Goal: Ask a question: Seek information or help from site administrators or community

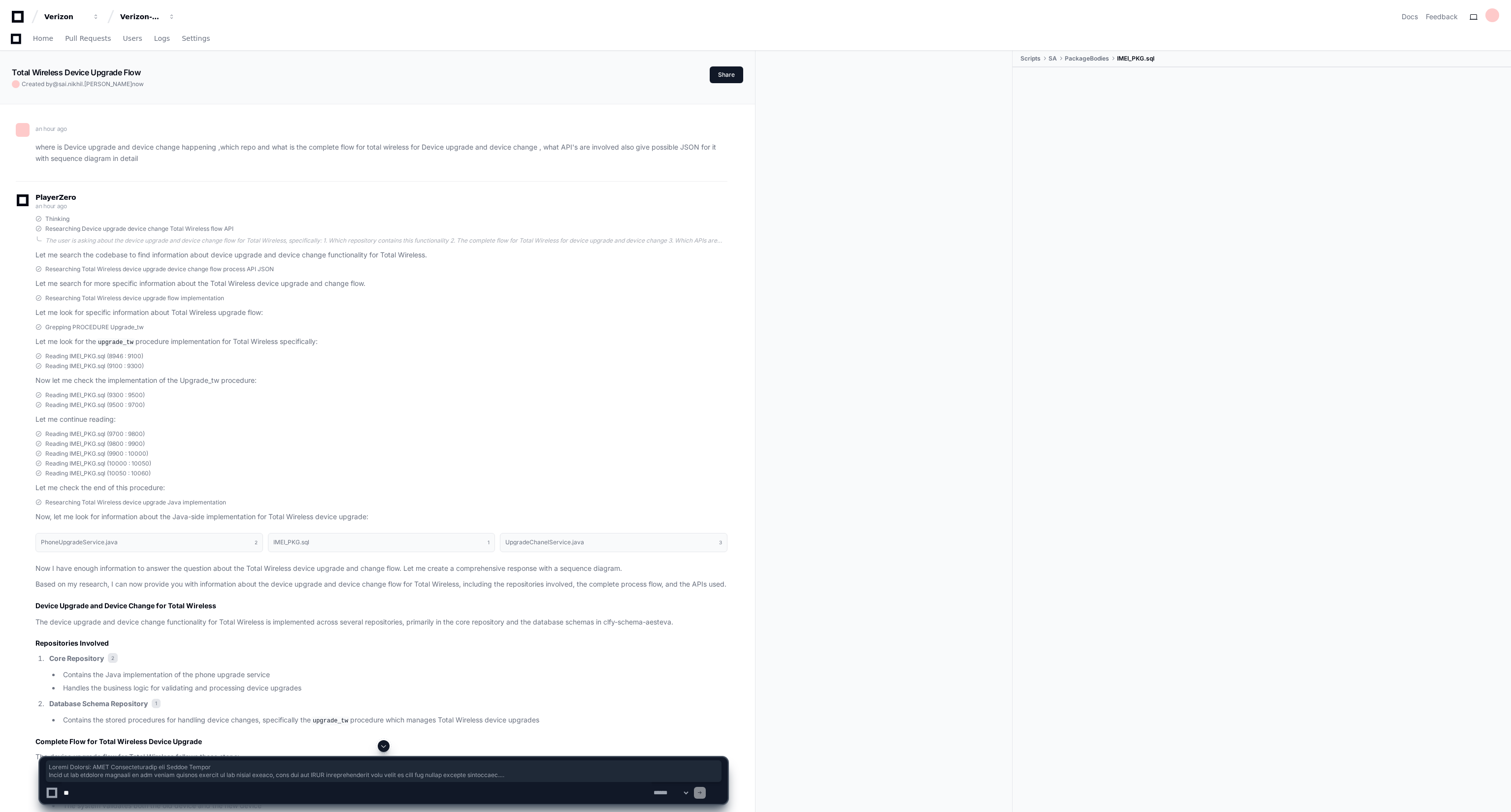
scroll to position [17774, 0]
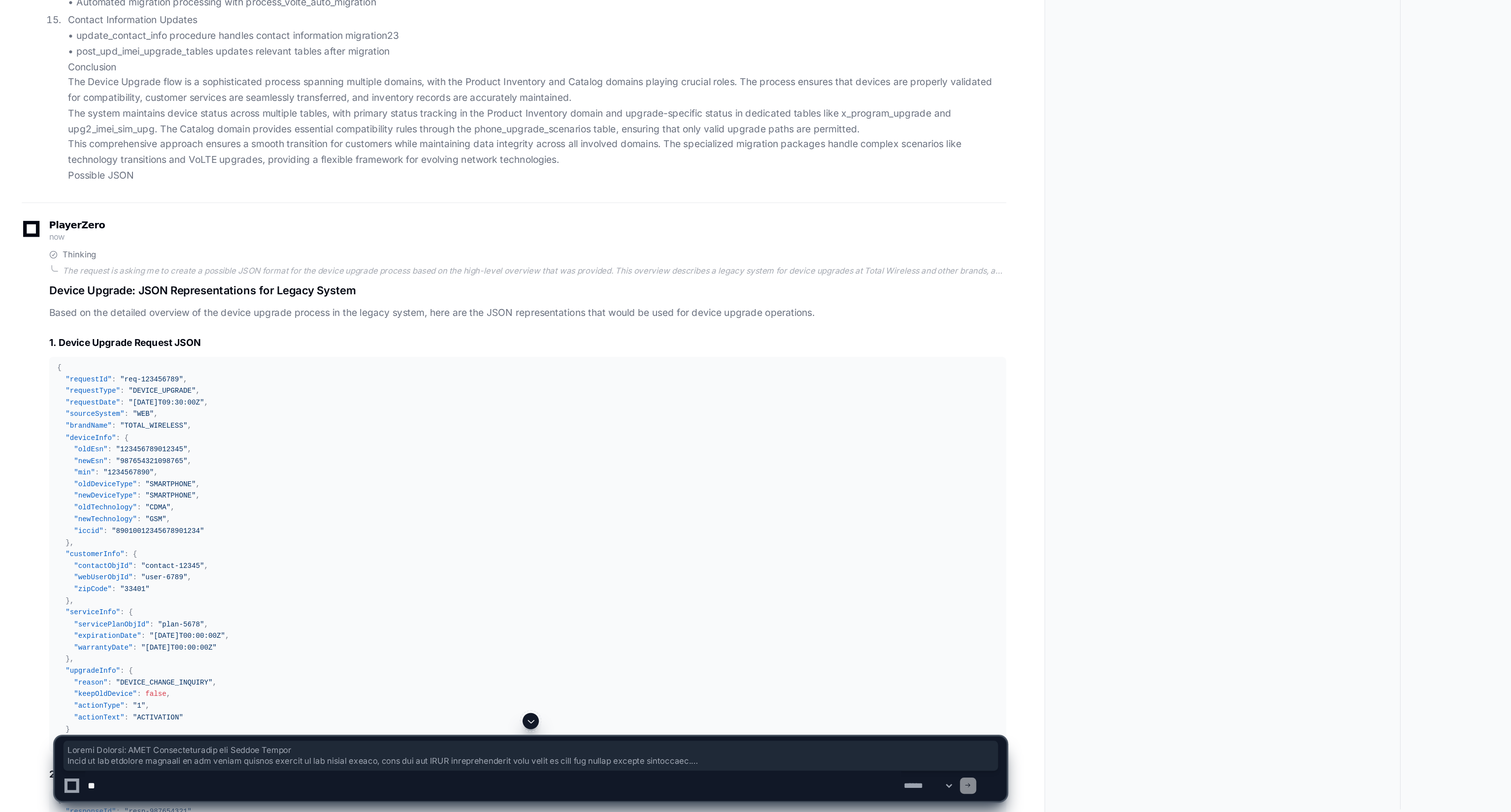
click at [142, 791] on textarea at bounding box center [357, 792] width 590 height 22
type textarea "**********"
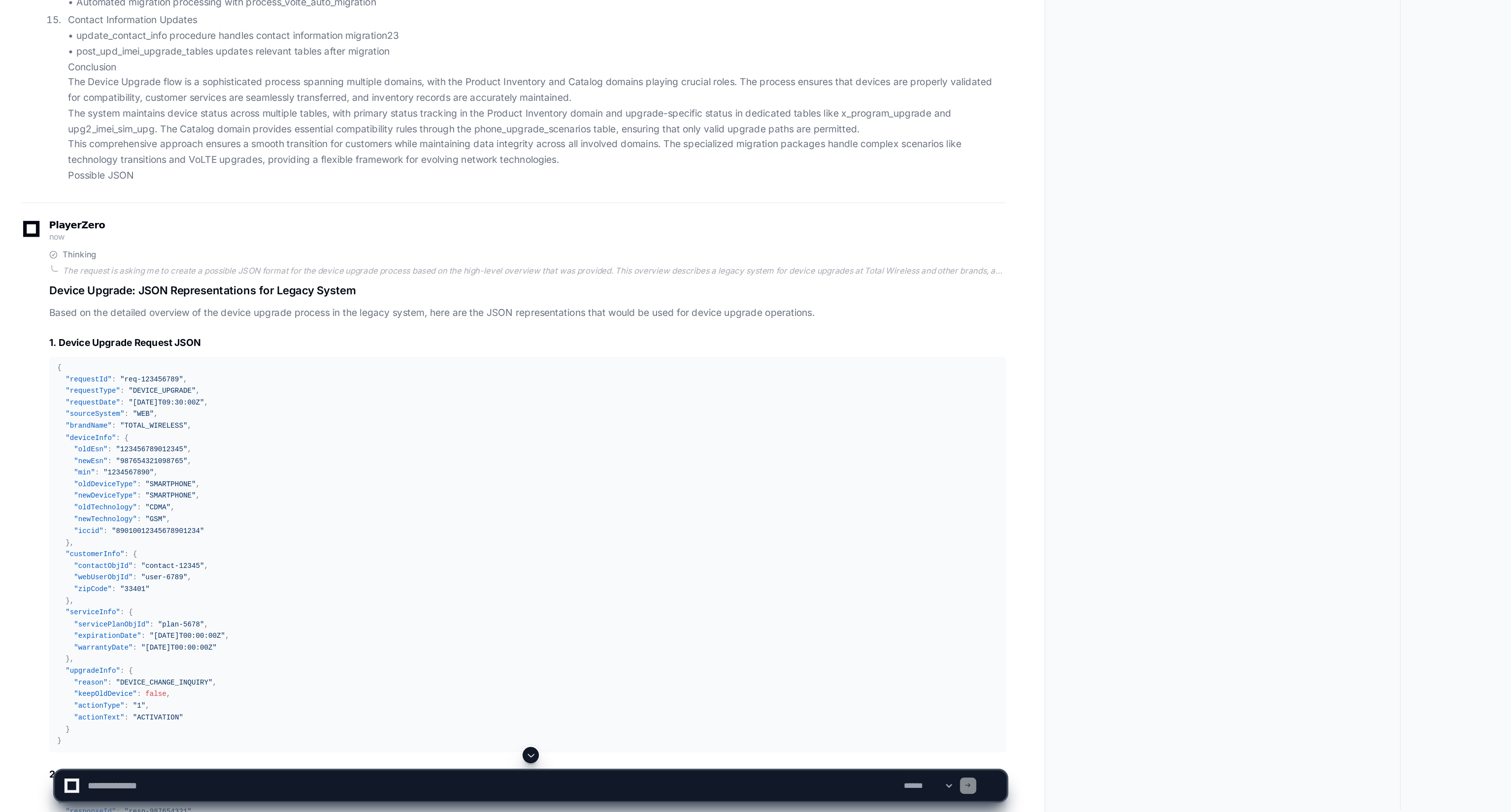
click at [384, 775] on button at bounding box center [384, 771] width 12 height 12
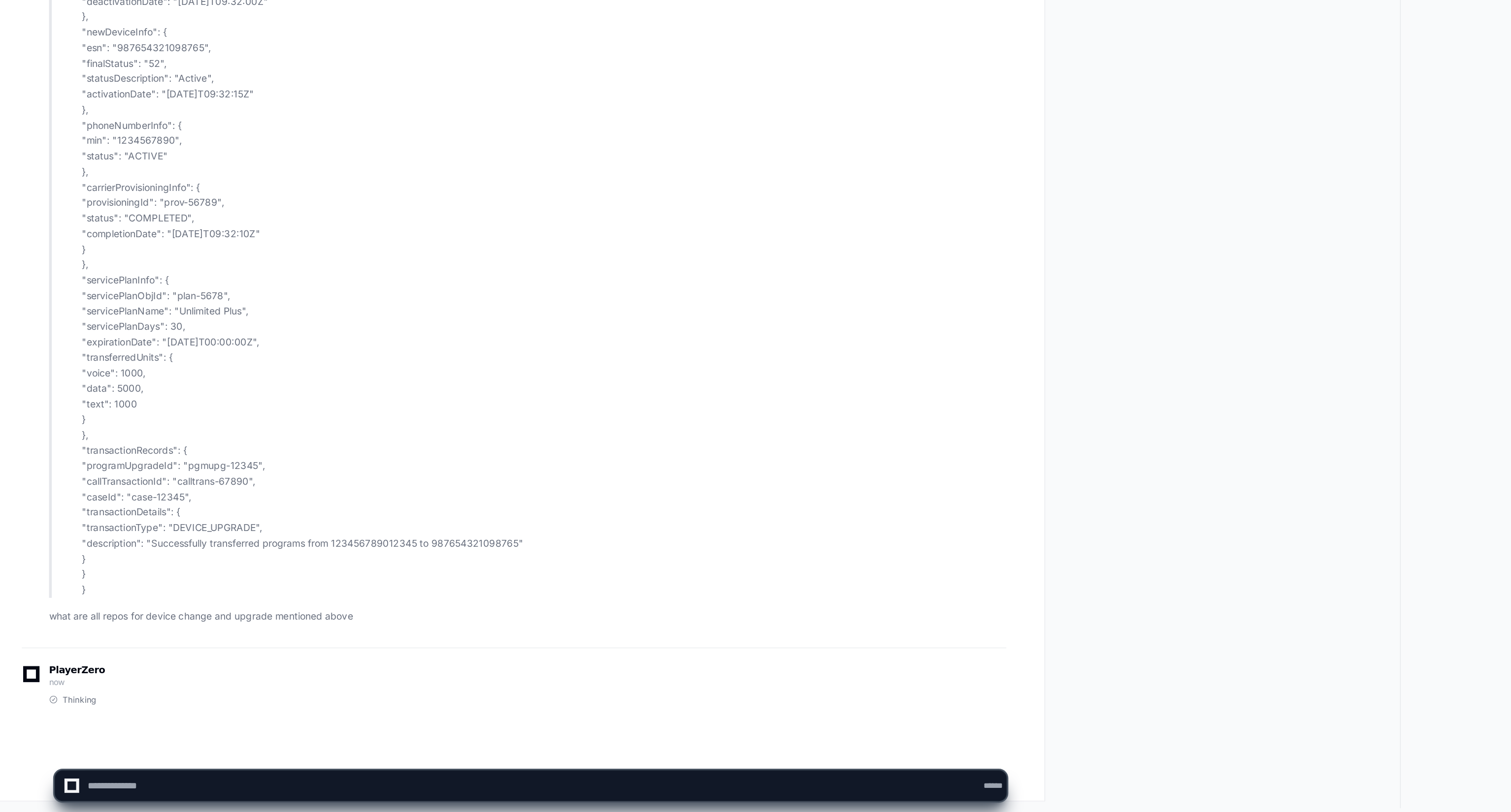
scroll to position [0, 0]
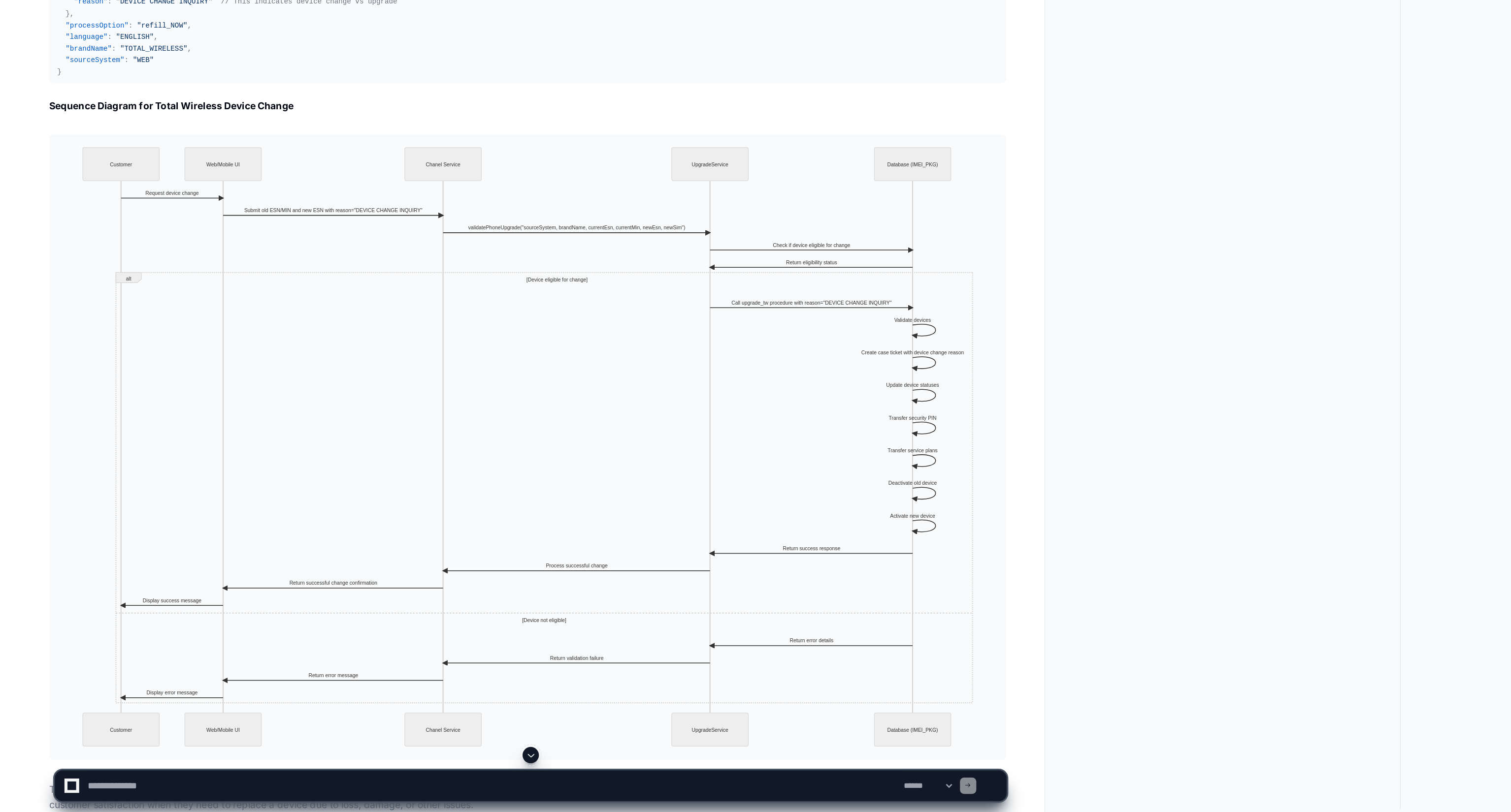
click at [381, 768] on span at bounding box center [383, 771] width 8 height 8
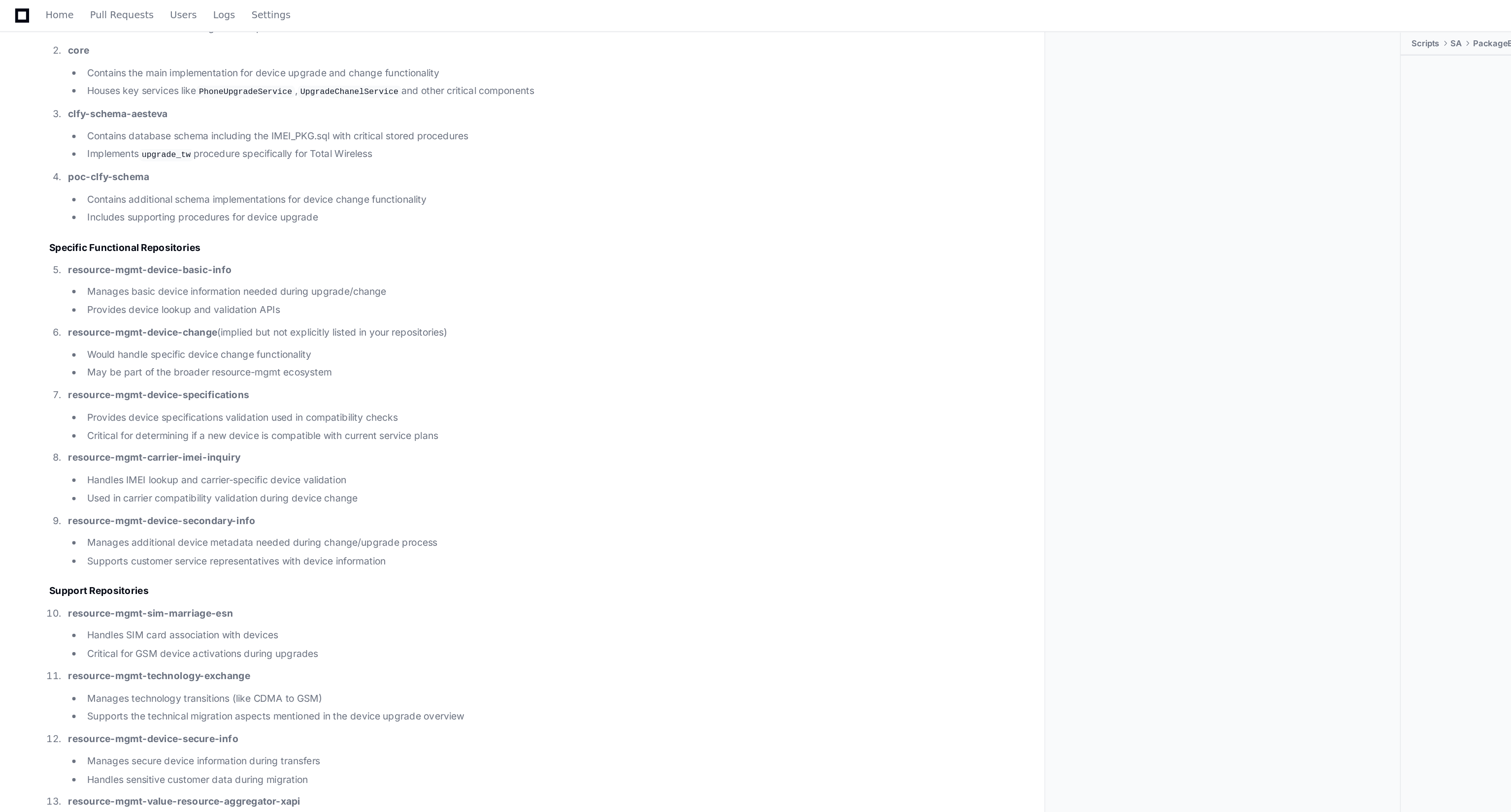
scroll to position [23246, 0]
drag, startPoint x: 189, startPoint y: 275, endPoint x: 48, endPoint y: 283, distance: 141.2
click at [48, 231] on li "resource-mgmt-device-basic-info Manages basic device information needed during …" at bounding box center [386, 210] width 681 height 40
copy strong "resource-mgmt-device-basic-info"
drag, startPoint x: 180, startPoint y: 366, endPoint x: 49, endPoint y: 372, distance: 131.1
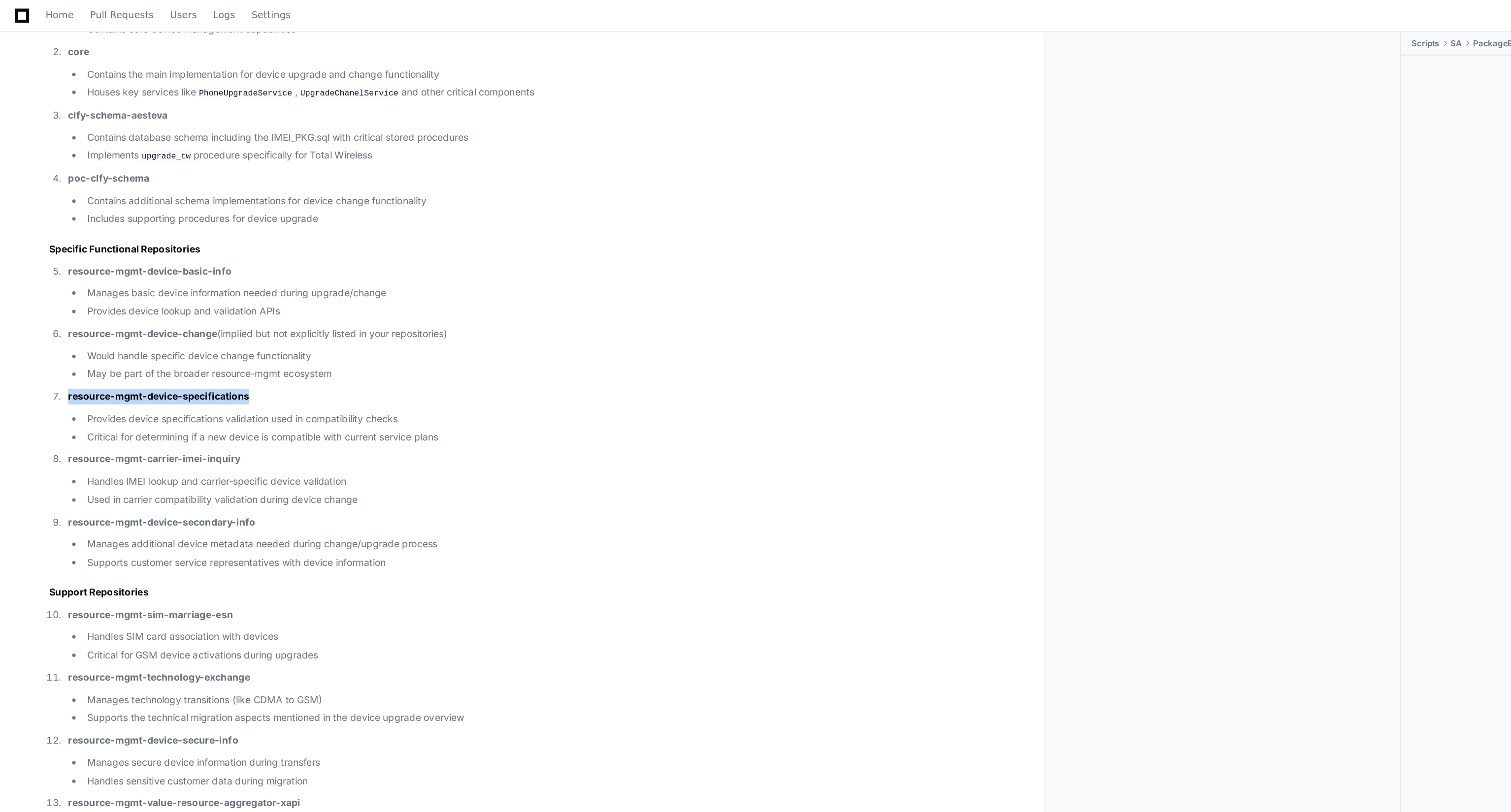
click at [49, 292] on p "resource-mgmt-device-specifications" at bounding box center [388, 286] width 678 height 11
copy strong "resource-mgmt-device-specifications"
click at [448, 322] on li "Critical for determining if a new device is compatible with current service pla…" at bounding box center [393, 316] width 667 height 11
drag, startPoint x: 176, startPoint y: 413, endPoint x: 50, endPoint y: 417, distance: 126.1
click at [50, 338] on p "resource-mgmt-carrier-imei-inquiry" at bounding box center [388, 331] width 678 height 11
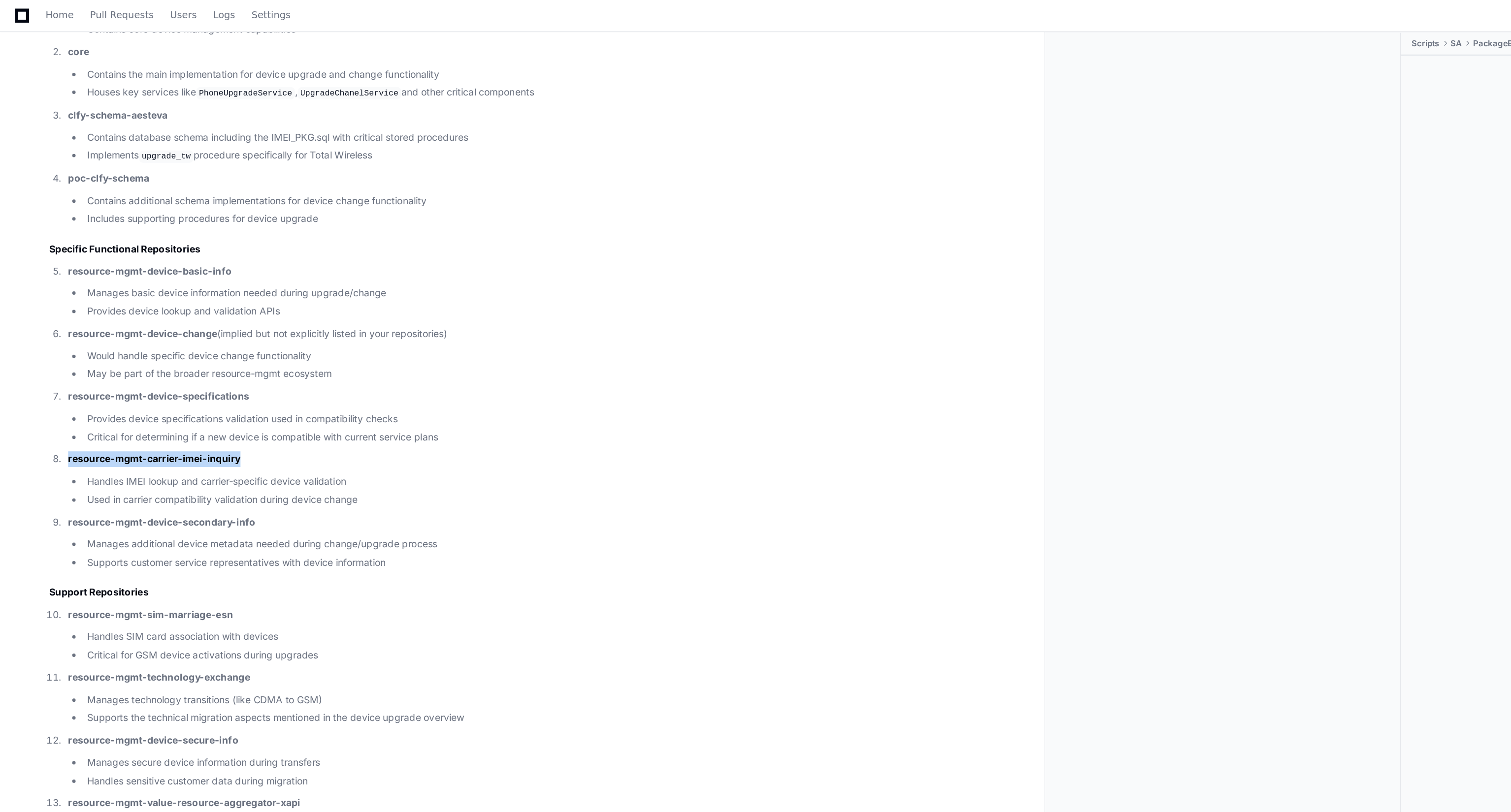
copy strong "resource-mgmt-carrier-imei-inquiry"
click at [182, 292] on p "resource-mgmt-device-specifications" at bounding box center [388, 286] width 678 height 11
click at [154, 276] on li "resource-mgmt-device-change (implied but not explicitly listed in your reposito…" at bounding box center [386, 255] width 681 height 40
